Goal: Task Accomplishment & Management: Complete application form

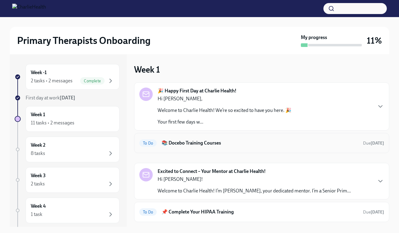
click at [191, 142] on h6 "📚 Docebo Training Courses" at bounding box center [259, 143] width 197 height 7
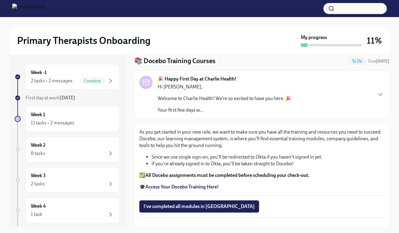
scroll to position [59, 0]
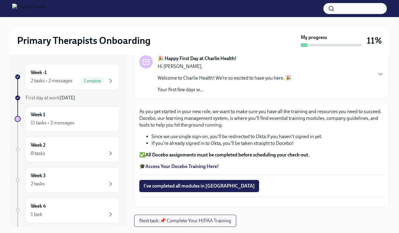
click at [181, 163] on strong "Access Your Docebo Training Here!" at bounding box center [181, 166] width 73 height 6
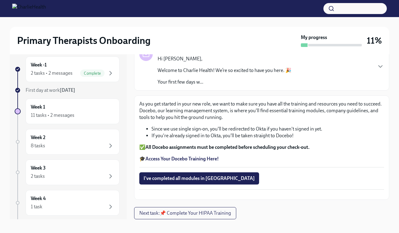
scroll to position [11, 0]
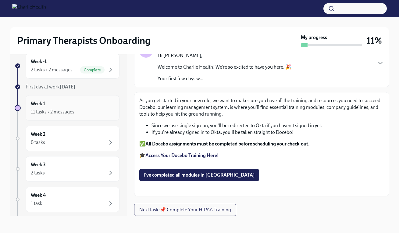
click at [92, 109] on div "11 tasks • 2 messages" at bounding box center [72, 111] width 83 height 7
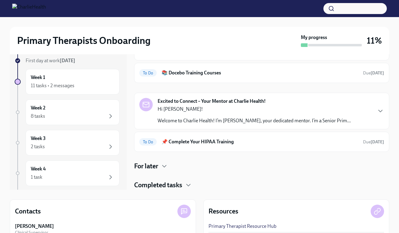
scroll to position [69, 0]
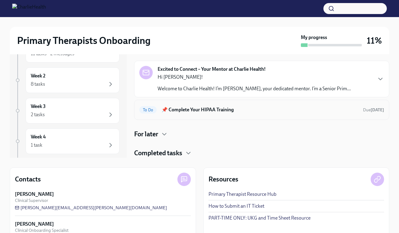
click at [200, 110] on h6 "📌 Complete Your HIPAA Training" at bounding box center [259, 109] width 197 height 7
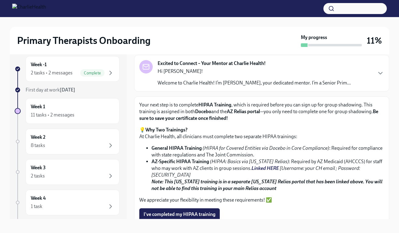
scroll to position [11, 0]
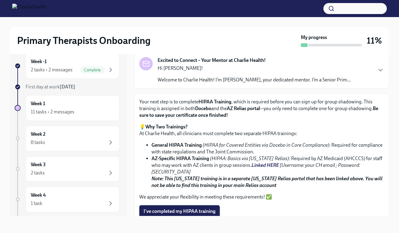
click at [195, 208] on span "I've completed my HIPAA training" at bounding box center [180, 211] width 72 height 6
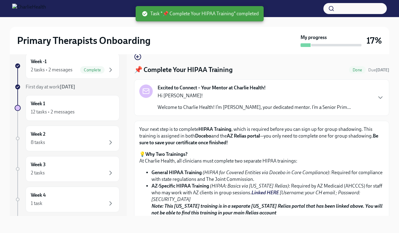
scroll to position [0, 0]
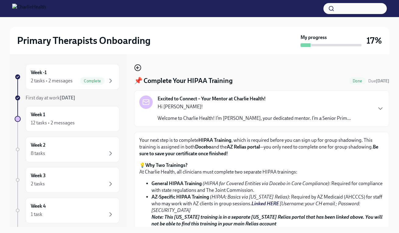
click at [137, 68] on icon "button" at bounding box center [137, 67] width 1 height 2
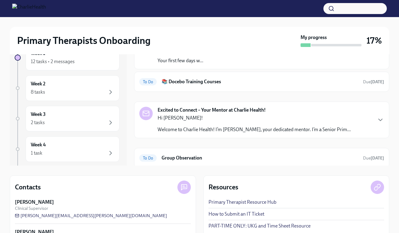
scroll to position [32, 0]
